Goal: Find specific page/section: Find specific page/section

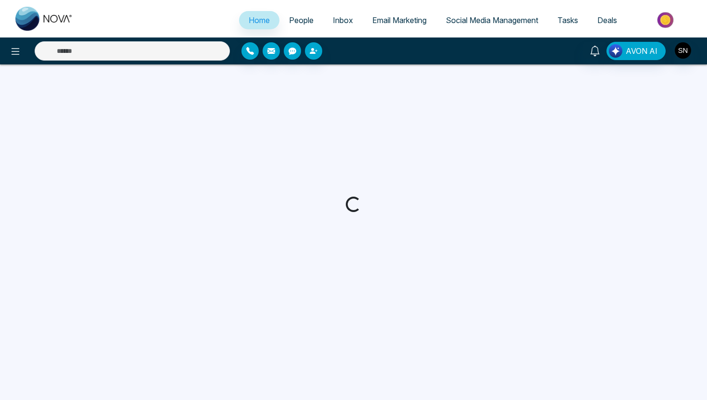
select select "*"
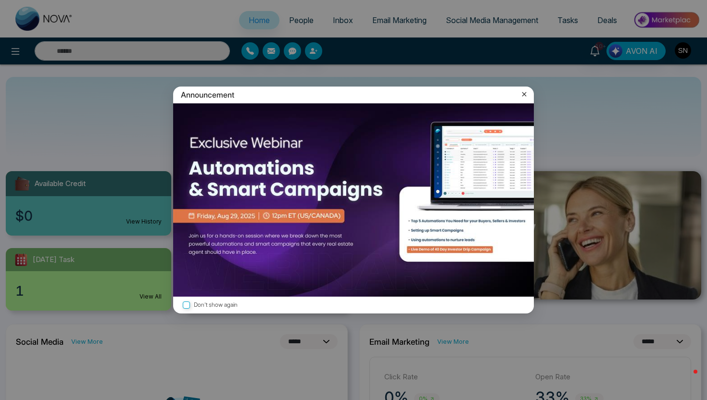
click at [525, 93] on icon at bounding box center [524, 94] width 4 height 4
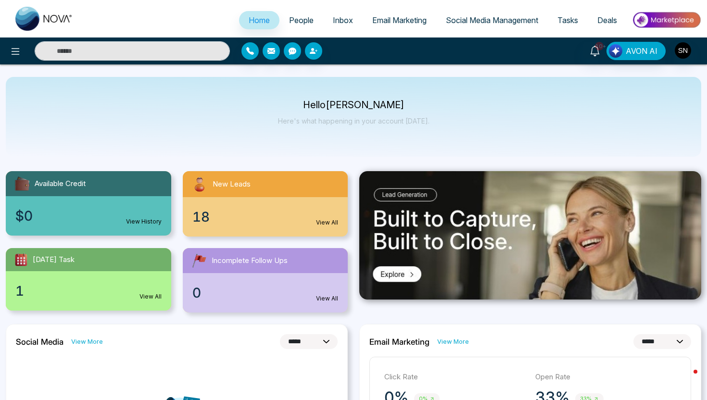
click at [290, 21] on span "People" at bounding box center [301, 20] width 25 height 10
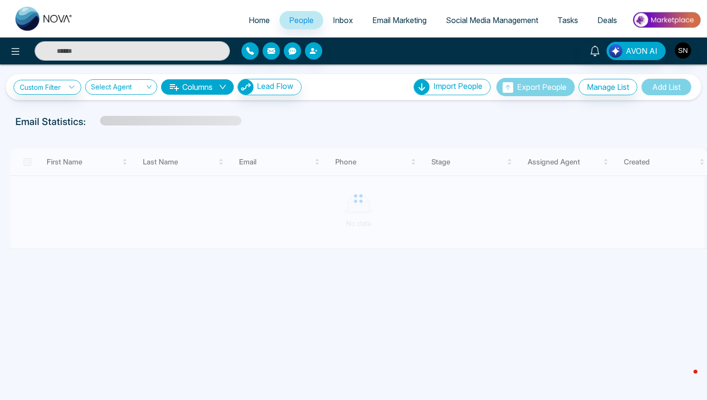
click at [76, 56] on input "text" at bounding box center [132, 50] width 195 height 19
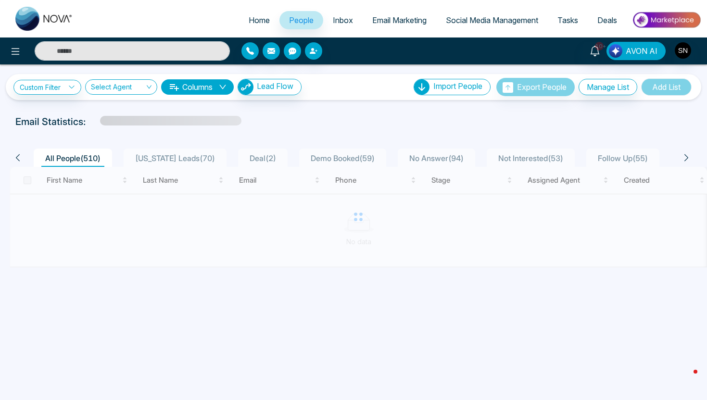
paste input "*********"
type input "*********"
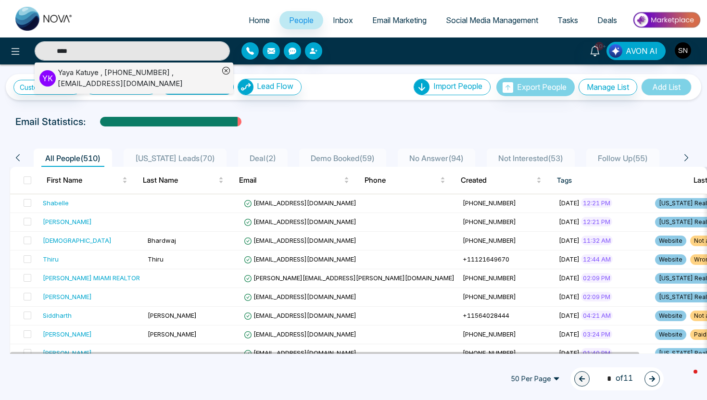
type input "****"
click at [100, 82] on div "[PERSON_NAME] , [PHONE_NUMBER] , [EMAIL_ADDRESS][DOMAIN_NAME]" at bounding box center [138, 78] width 161 height 22
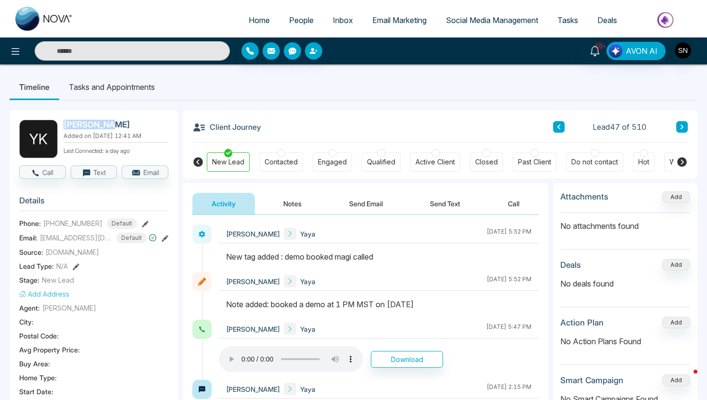
drag, startPoint x: 64, startPoint y: 124, endPoint x: 108, endPoint y: 124, distance: 43.7
click at [108, 124] on h2 "[PERSON_NAME]" at bounding box center [113, 125] width 101 height 10
drag, startPoint x: 119, startPoint y: 123, endPoint x: 60, endPoint y: 123, distance: 59.1
click at [60, 123] on div "Y K [PERSON_NAME] Added on [DATE] 12:41 AM Last Connected: a day ago" at bounding box center [93, 139] width 149 height 38
copy div "Y K [PERSON_NAME]"
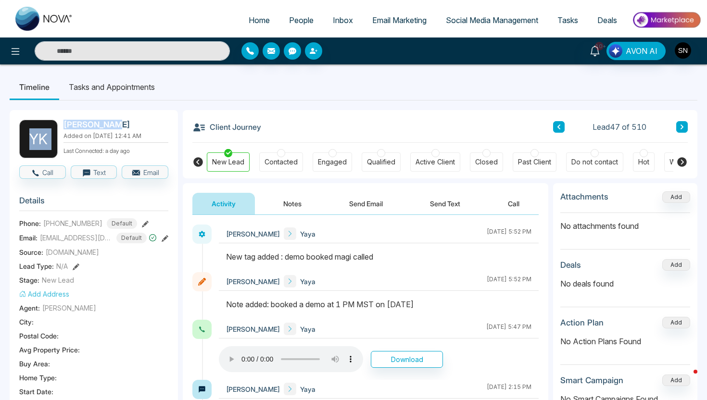
click at [14, 70] on div "Timeline Tasks and Appointments Y K [PERSON_NAME] Added on [DATE] 12:41 AM Last…" at bounding box center [353, 406] width 707 height 684
click at [108, 46] on input "text" at bounding box center [132, 50] width 195 height 19
click at [677, 50] on img "button" at bounding box center [682, 50] width 16 height 16
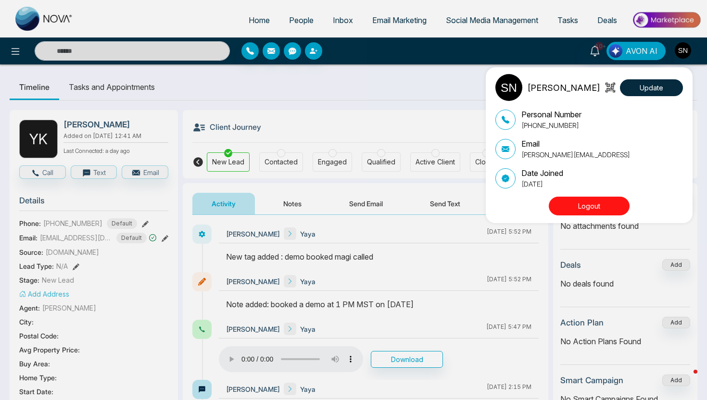
click at [591, 213] on button "Logout" at bounding box center [588, 206] width 81 height 19
